Goal: Task Accomplishment & Management: Use online tool/utility

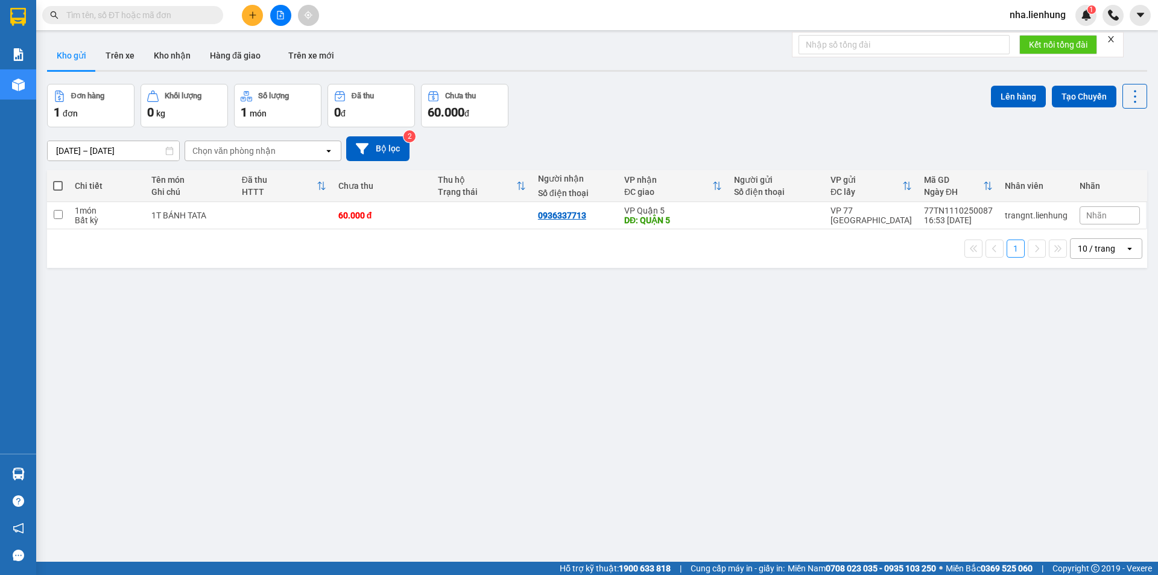
click at [147, 9] on input "text" at bounding box center [137, 14] width 142 height 13
click at [148, 17] on input "text" at bounding box center [137, 14] width 142 height 13
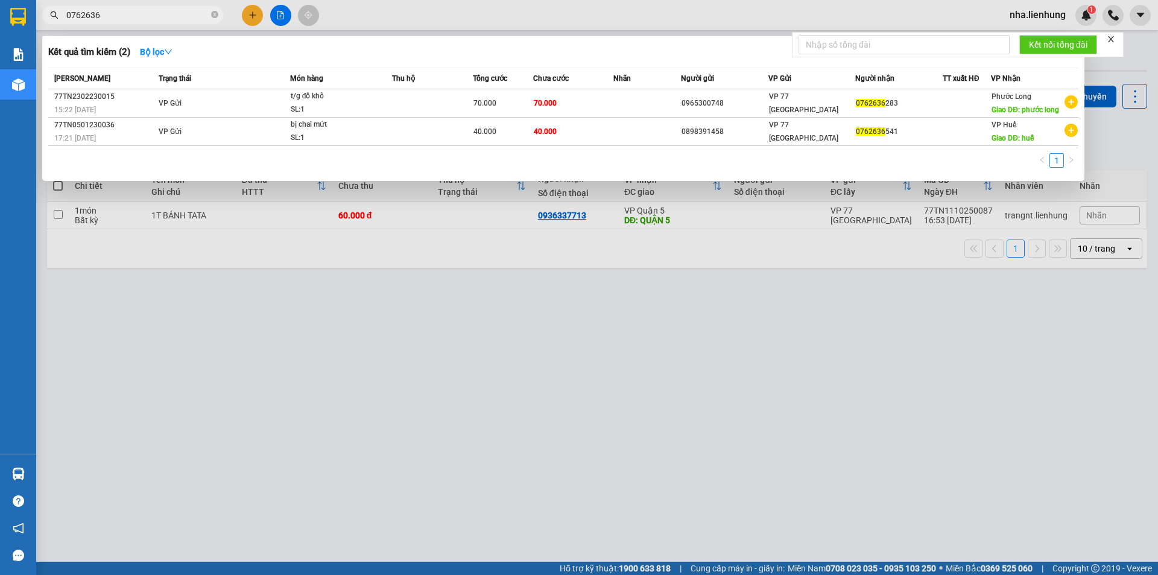
type input "0762636"
click at [218, 13] on icon "close-circle" at bounding box center [214, 14] width 7 height 7
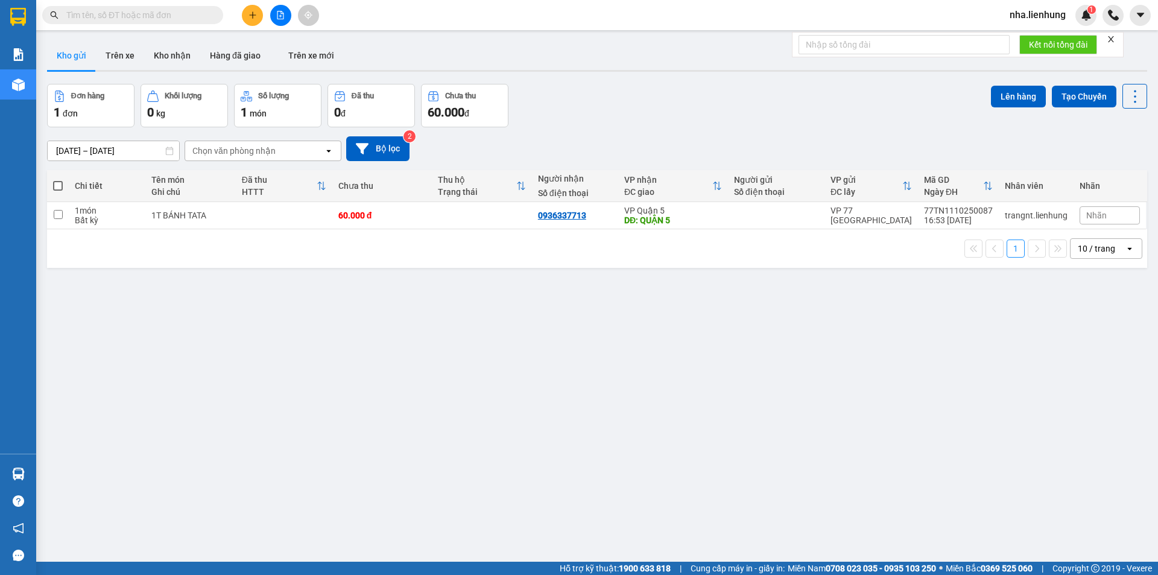
click at [156, 22] on span at bounding box center [132, 15] width 181 height 18
click at [158, 15] on input "text" at bounding box center [137, 14] width 142 height 13
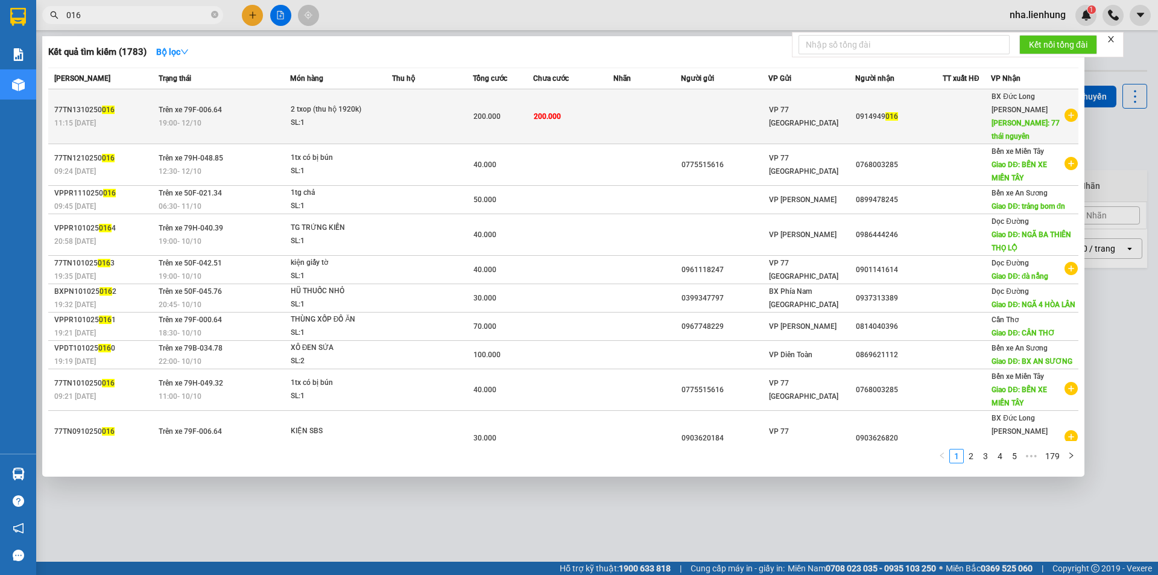
type input "016"
click at [629, 106] on td at bounding box center [646, 116] width 67 height 55
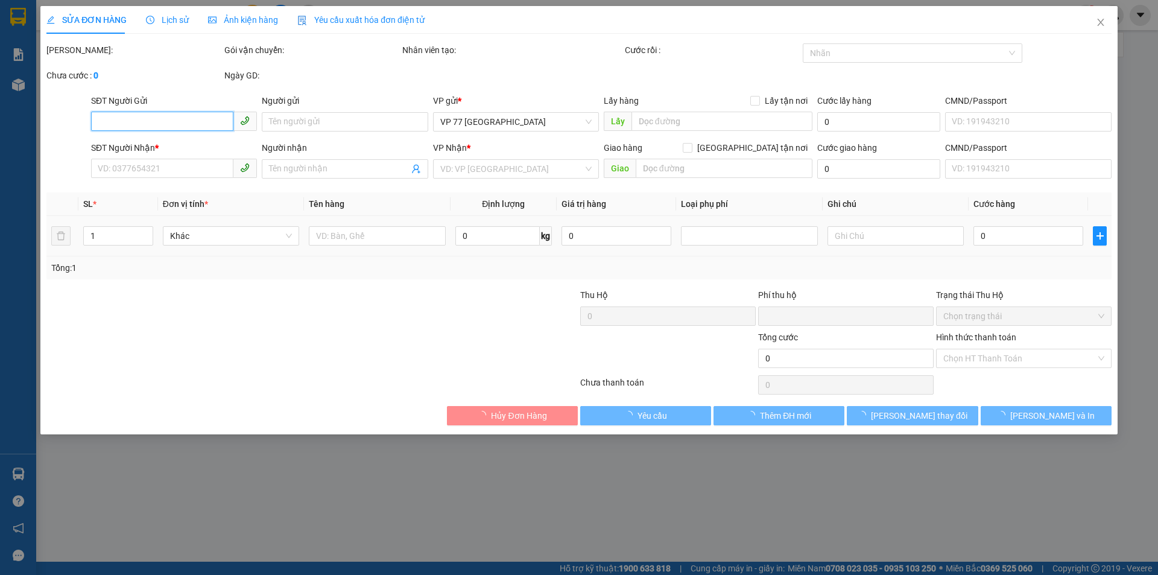
type input "0914949016"
type input "77 [GEOGRAPHIC_DATA]"
type input "0"
type input "200.000"
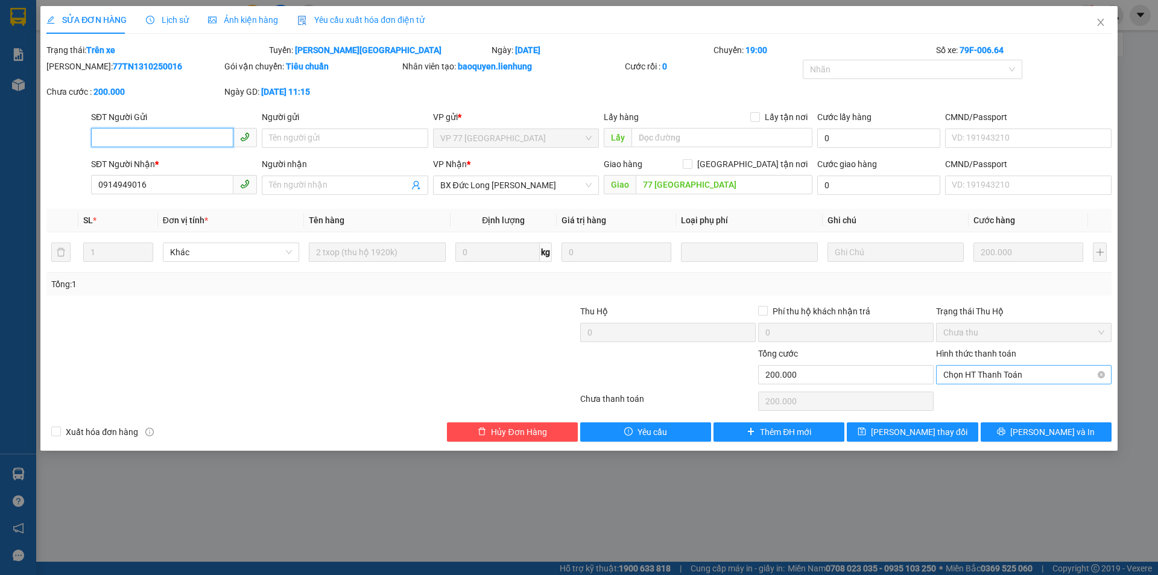
click at [1013, 375] on span "Chọn HT Thanh Toán" at bounding box center [1023, 375] width 161 height 18
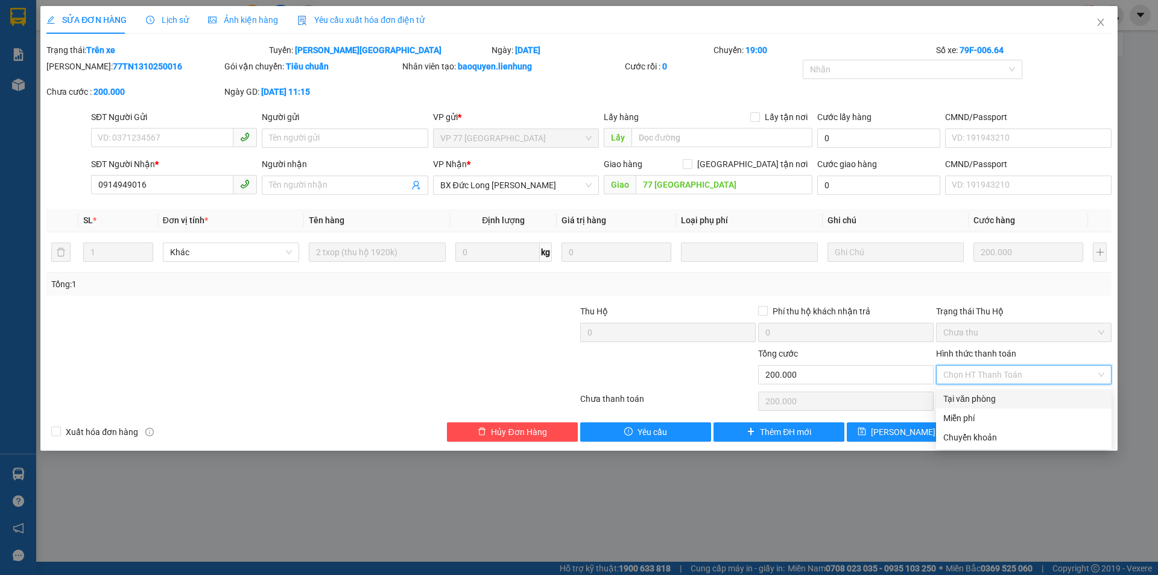
click at [1007, 405] on div "Tại văn phòng" at bounding box center [1023, 398] width 161 height 13
type input "0"
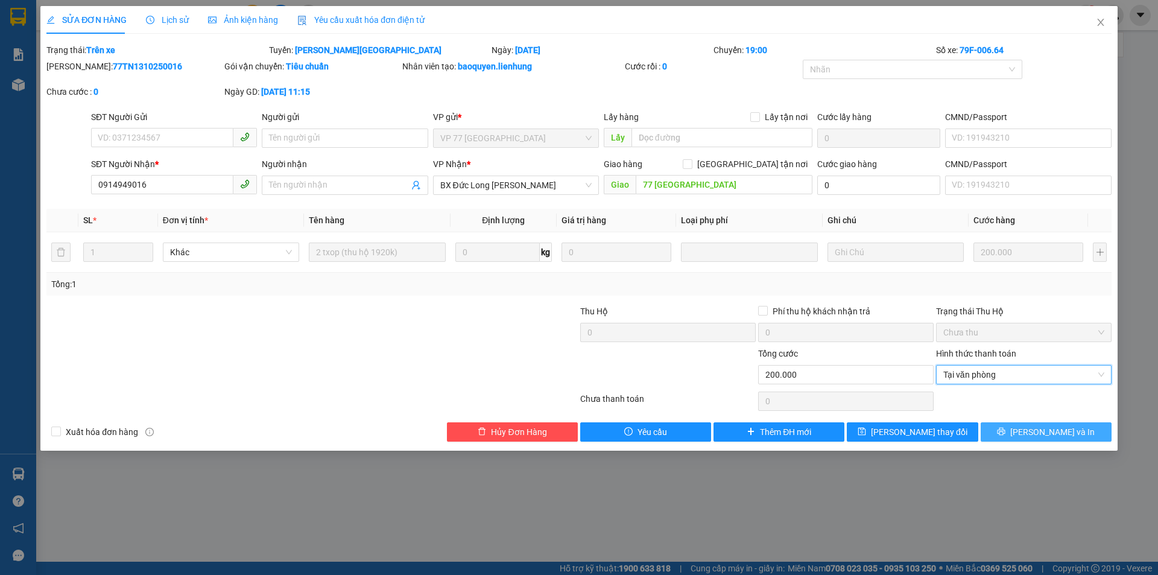
click at [1006, 434] on icon "printer" at bounding box center [1002, 432] width 8 height 8
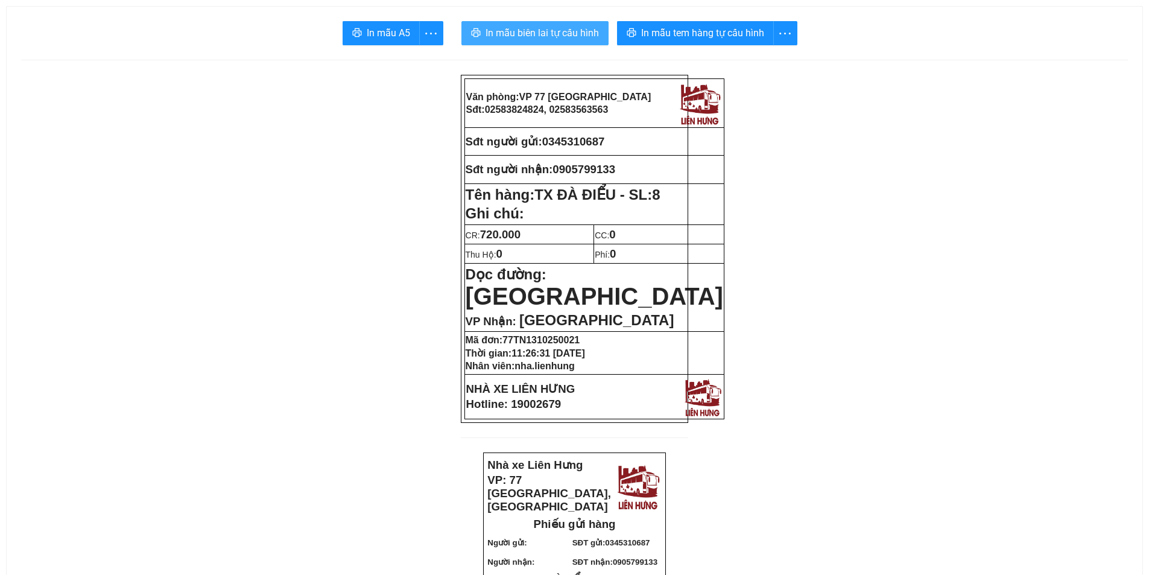
click at [571, 36] on span "In mẫu biên lai tự cấu hình" at bounding box center [542, 32] width 113 height 15
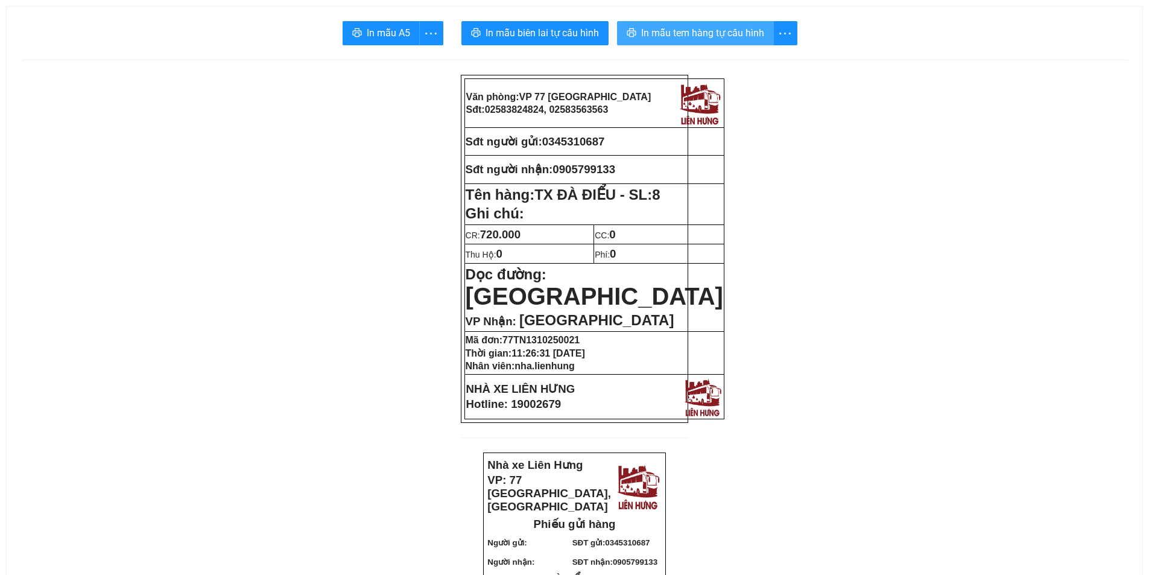
click at [662, 36] on span "In mẫu tem hàng tự cấu hình" at bounding box center [702, 32] width 123 height 15
